Goal: Task Accomplishment & Management: Manage account settings

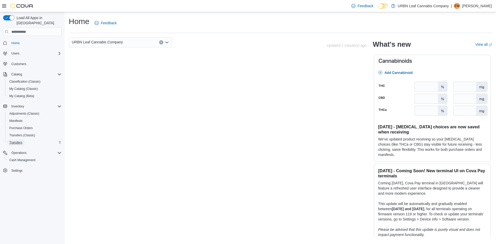
click at [16, 139] on span "Transfers" at bounding box center [15, 142] width 13 height 6
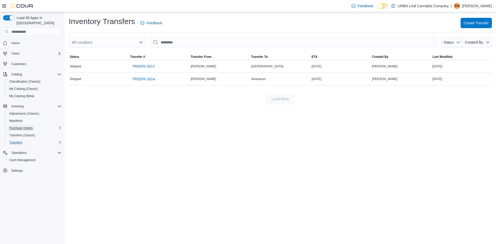
click at [17, 126] on span "Purchase Orders" at bounding box center [20, 128] width 23 height 4
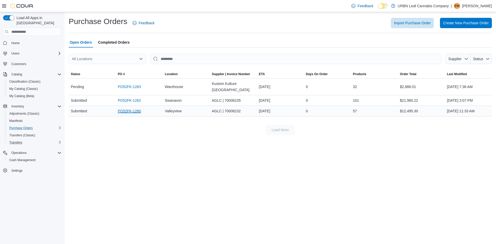
click at [130, 108] on link "PO52FK-1260" at bounding box center [129, 111] width 23 height 6
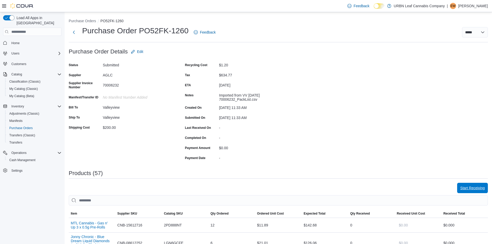
click at [470, 190] on span "Start Receiving" at bounding box center [472, 187] width 25 height 5
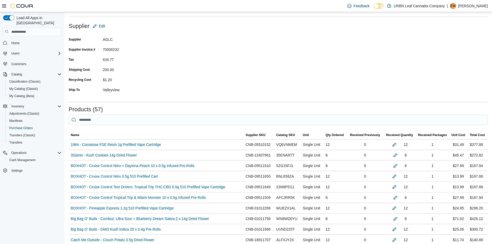
scroll to position [26, 0]
